Goal: Task Accomplishment & Management: Complete application form

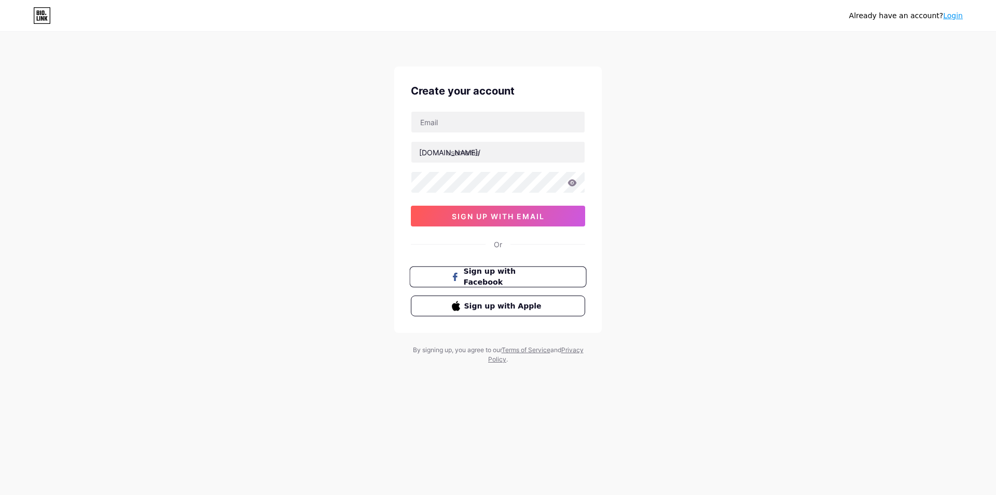
click at [521, 278] on span "Sign up with Facebook" at bounding box center [504, 277] width 81 height 22
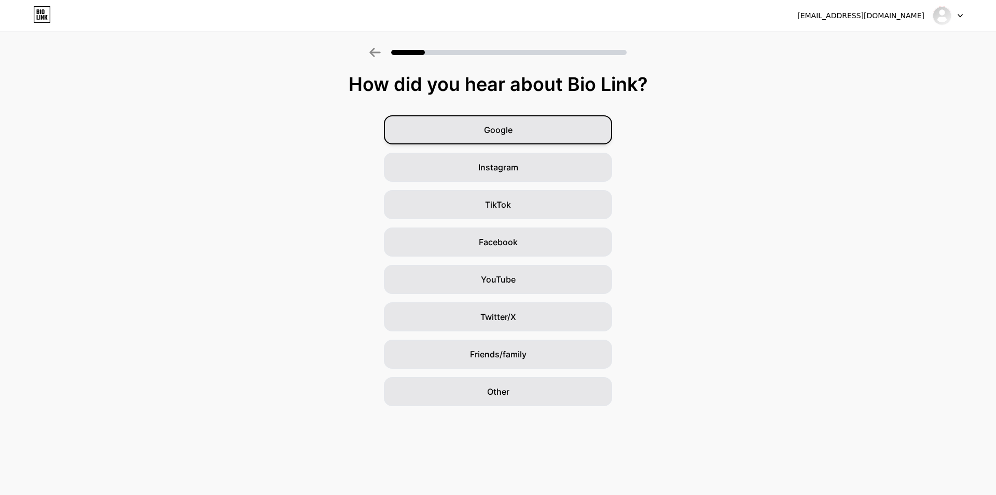
click at [523, 129] on div "Google" at bounding box center [498, 129] width 228 height 29
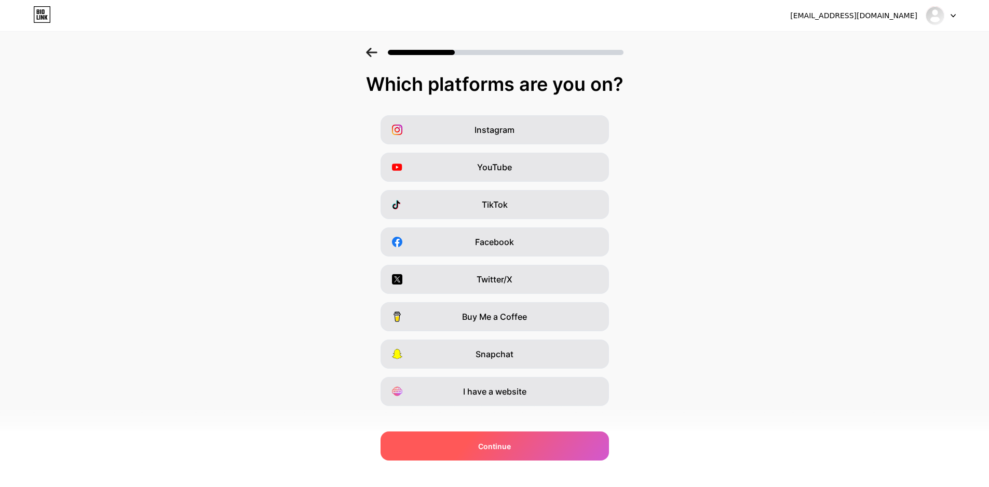
click at [531, 443] on div "Continue" at bounding box center [494, 445] width 228 height 29
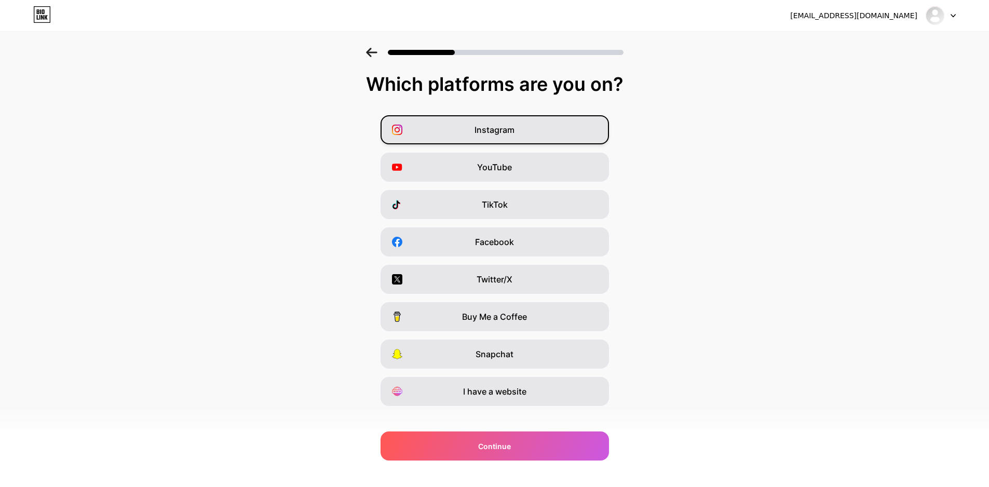
click at [525, 132] on div "Instagram" at bounding box center [494, 129] width 228 height 29
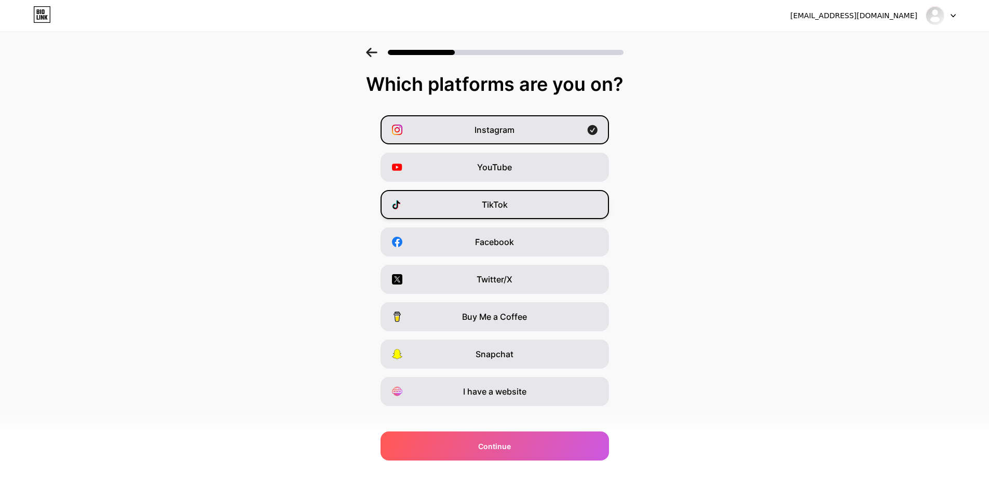
click at [521, 208] on div "TikTok" at bounding box center [494, 204] width 228 height 29
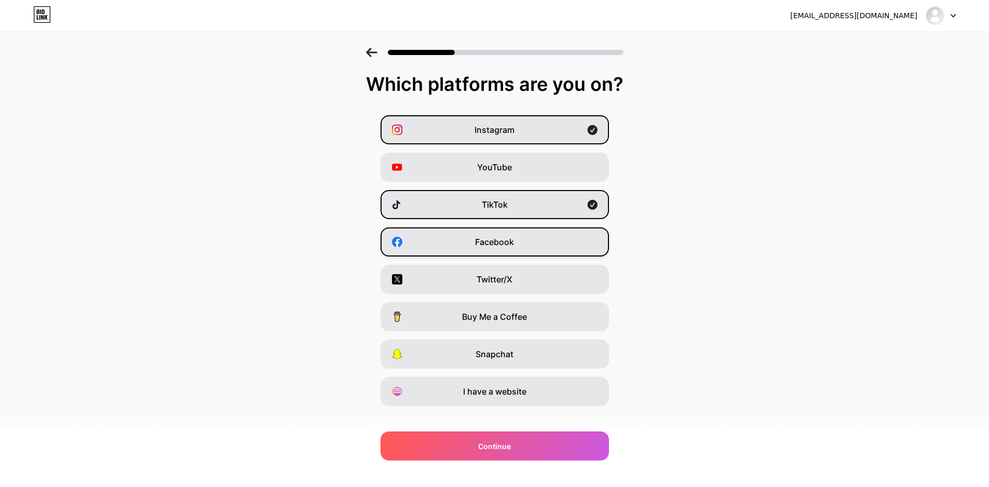
click at [509, 229] on div "Facebook" at bounding box center [494, 241] width 228 height 29
click at [506, 237] on span "Facebook" at bounding box center [494, 242] width 39 height 12
click at [532, 246] on div "Facebook" at bounding box center [494, 241] width 228 height 29
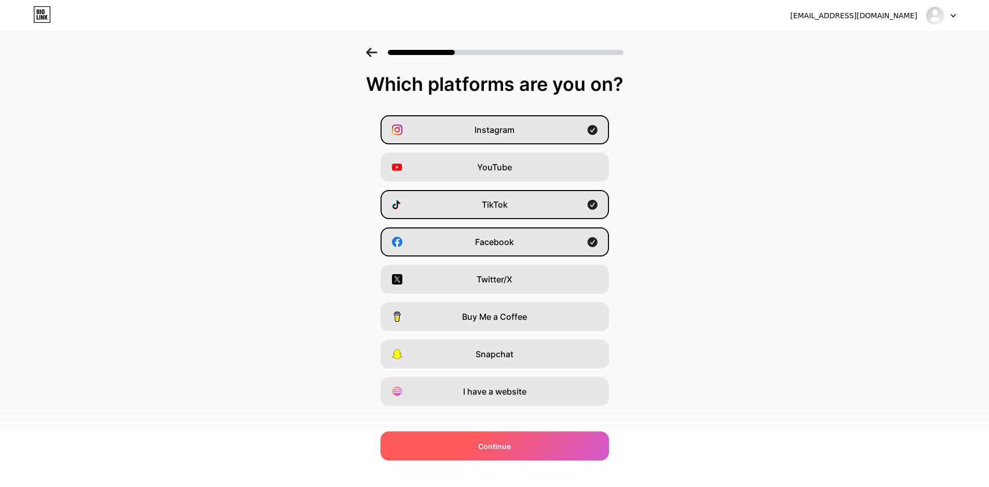
click at [565, 449] on div "Continue" at bounding box center [494, 445] width 228 height 29
